Goal: Information Seeking & Learning: Find specific fact

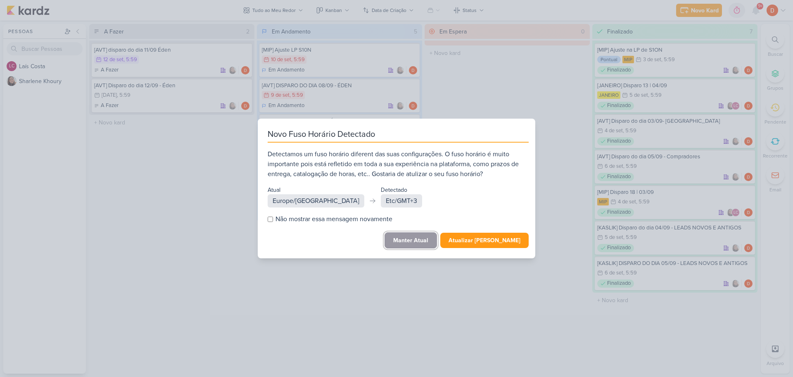
click at [418, 241] on button "Manter Atual" at bounding box center [410, 240] width 52 height 16
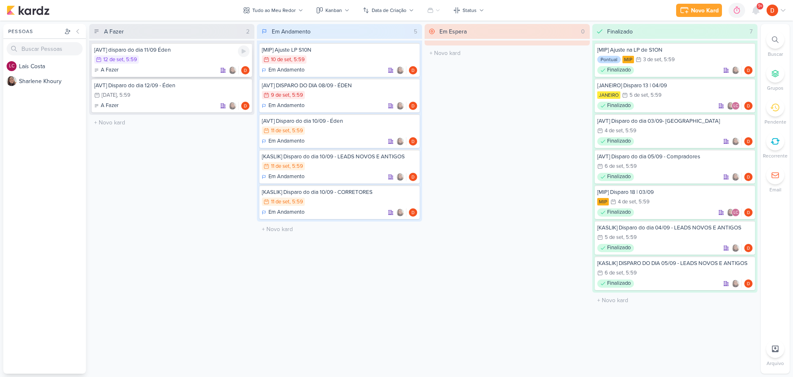
click at [190, 60] on div "12/9 [DATE] 5:59" at bounding box center [171, 59] width 155 height 9
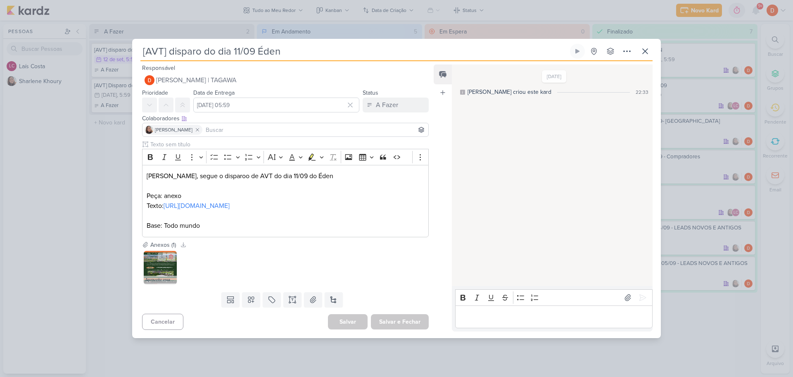
click at [155, 272] on img at bounding box center [160, 267] width 33 height 33
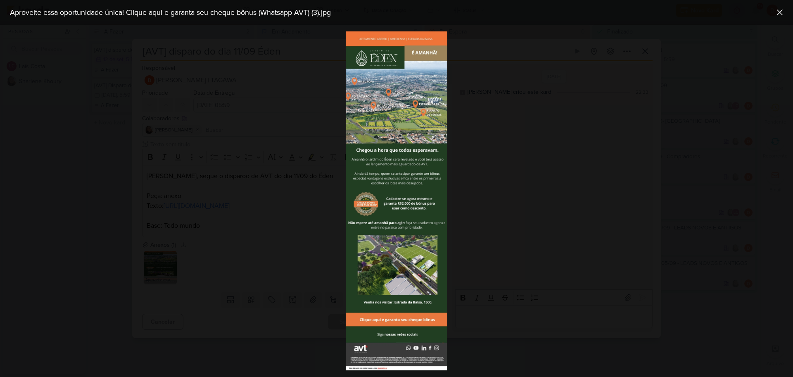
click at [121, 214] on div at bounding box center [396, 201] width 793 height 352
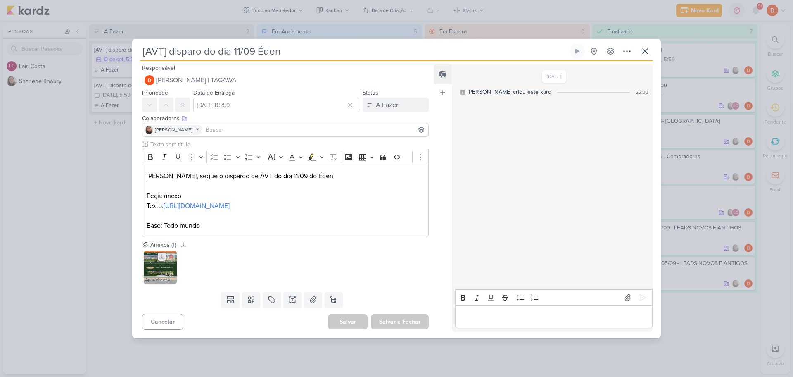
click at [160, 259] on icon at bounding box center [162, 257] width 6 height 6
drag, startPoint x: 280, startPoint y: 211, endPoint x: 164, endPoint y: 200, distance: 116.1
click at [164, 201] on p "Texto: [URL][DOMAIN_NAME]" at bounding box center [285, 206] width 277 height 10
copy link "[URL][DOMAIN_NAME]"
click at [107, 168] on div "[AVT] disparo do dia 11/09 Éden Criado por [PERSON_NAME]" at bounding box center [396, 188] width 793 height 377
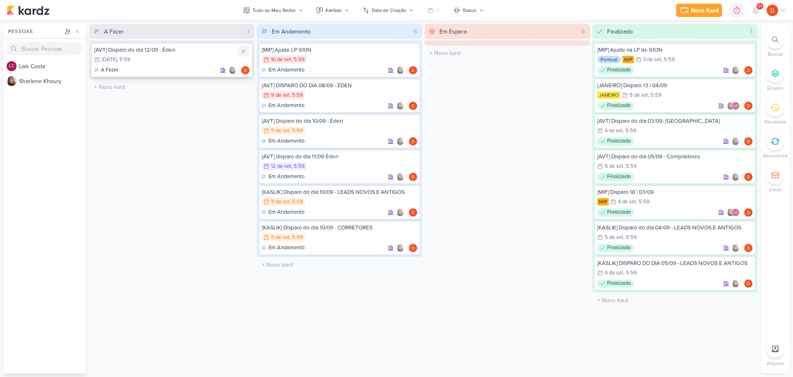
click at [207, 59] on div "13/9 [DATE] 5:59" at bounding box center [171, 59] width 155 height 9
click at [0, 0] on div at bounding box center [0, 0] width 0 height 0
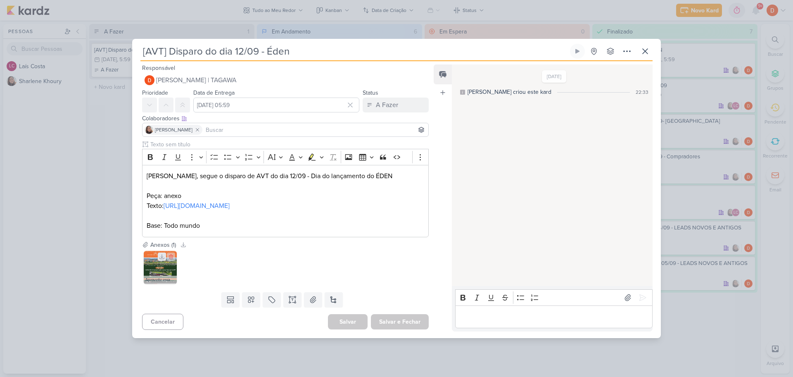
click at [160, 259] on icon at bounding box center [162, 257] width 6 height 6
drag, startPoint x: 202, startPoint y: 209, endPoint x: 165, endPoint y: 200, distance: 38.2
click at [165, 201] on p "Texto: [URL][DOMAIN_NAME]" at bounding box center [285, 206] width 277 height 10
copy link "[URL][DOMAIN_NAME]"
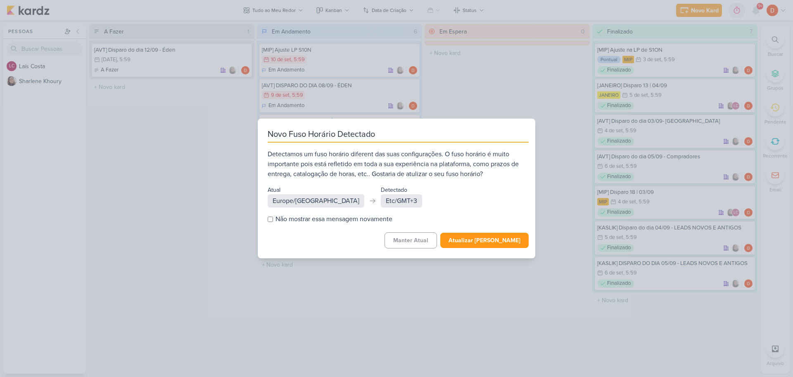
drag, startPoint x: 231, startPoint y: 201, endPoint x: 227, endPoint y: 197, distance: 5.0
click at [230, 201] on div "Novo Fuso Horário Detectado Detectamos um fuso horário diferent das suas config…" at bounding box center [396, 188] width 793 height 377
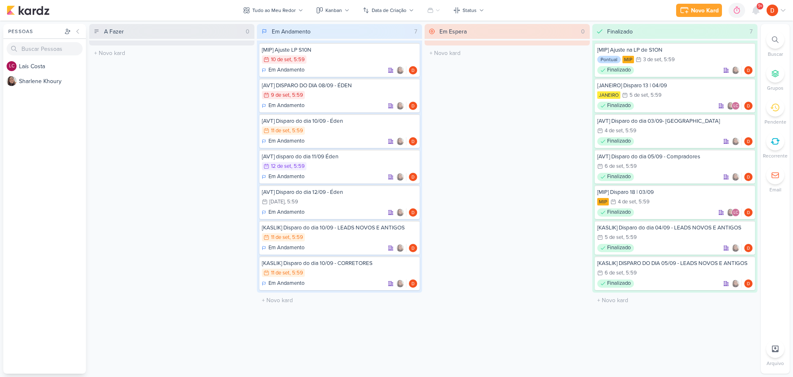
click at [534, 109] on div "Em Espera 0 O título do kard deve ter menos que 100 caracteres" at bounding box center [506, 198] width 165 height 349
click at [531, 128] on div "Em Espera 0 O título do kard deve ter menos que 100 caracteres" at bounding box center [506, 198] width 165 height 349
